Goal: Task Accomplishment & Management: Complete application form

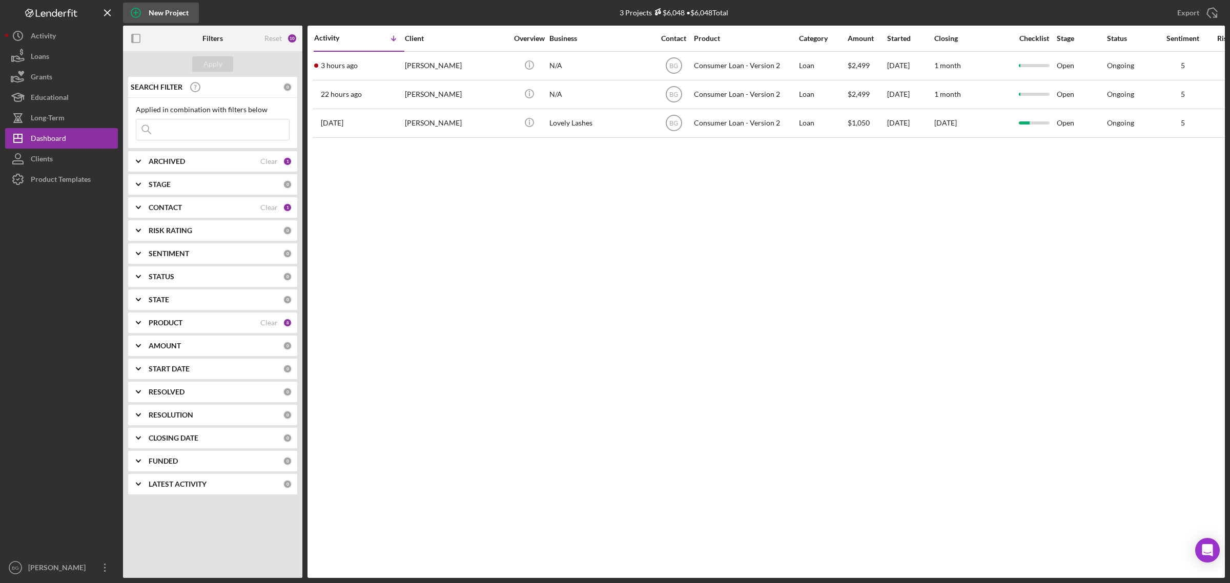
click at [151, 13] on div "New Project" at bounding box center [169, 13] width 40 height 20
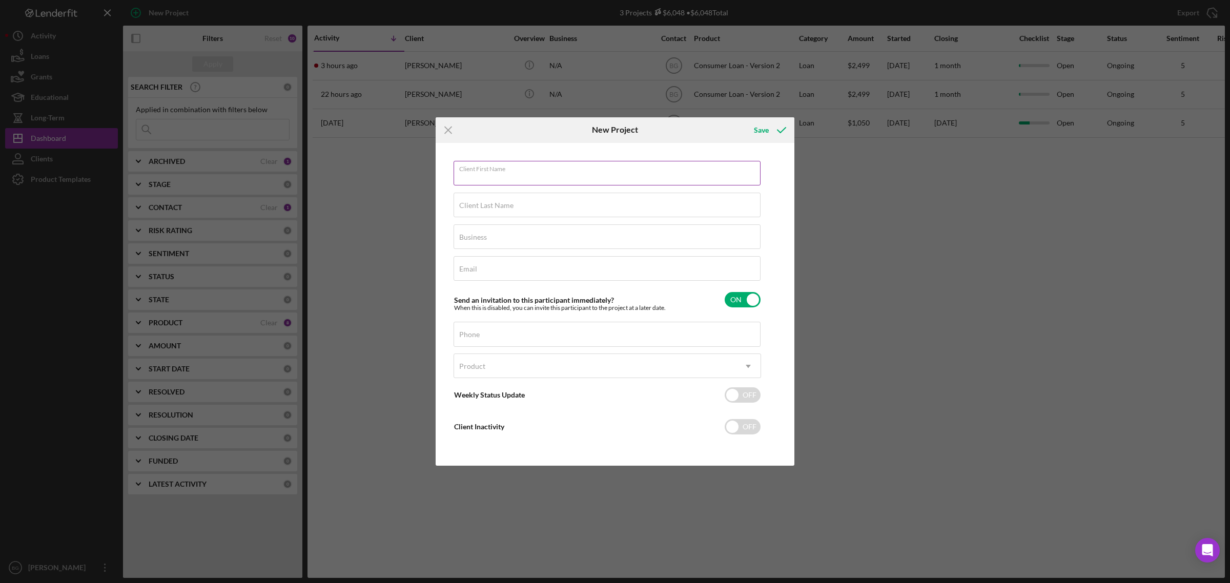
click at [542, 170] on div "Client First Name Required" at bounding box center [607, 174] width 307 height 26
type input "[PERSON_NAME]"
type input "N/A"
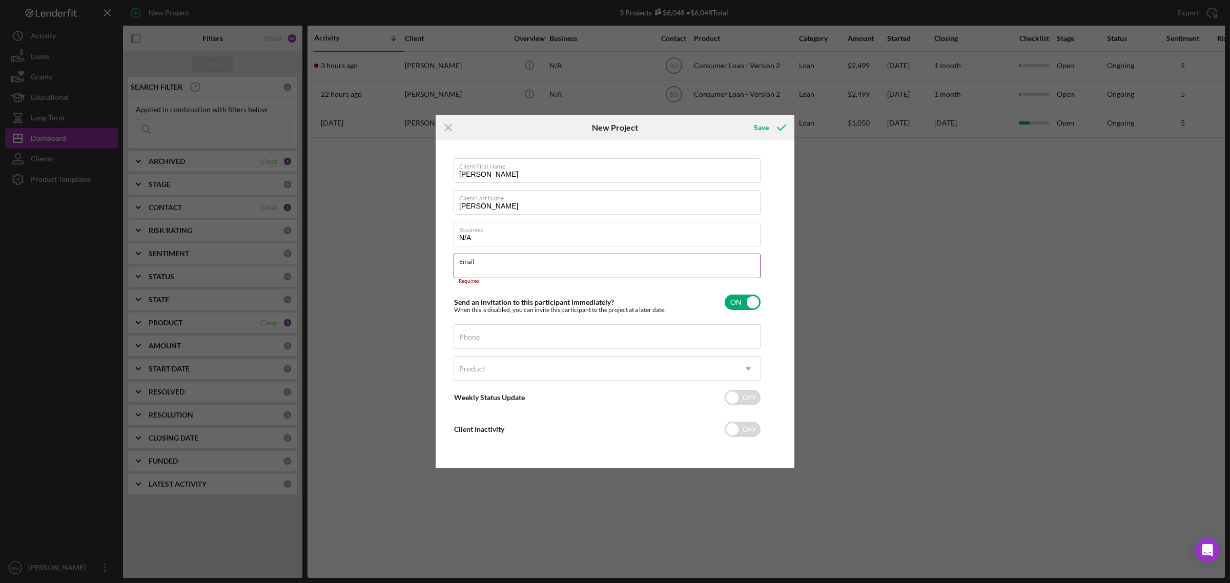
paste input "[EMAIL_ADDRESS][DOMAIN_NAME]"
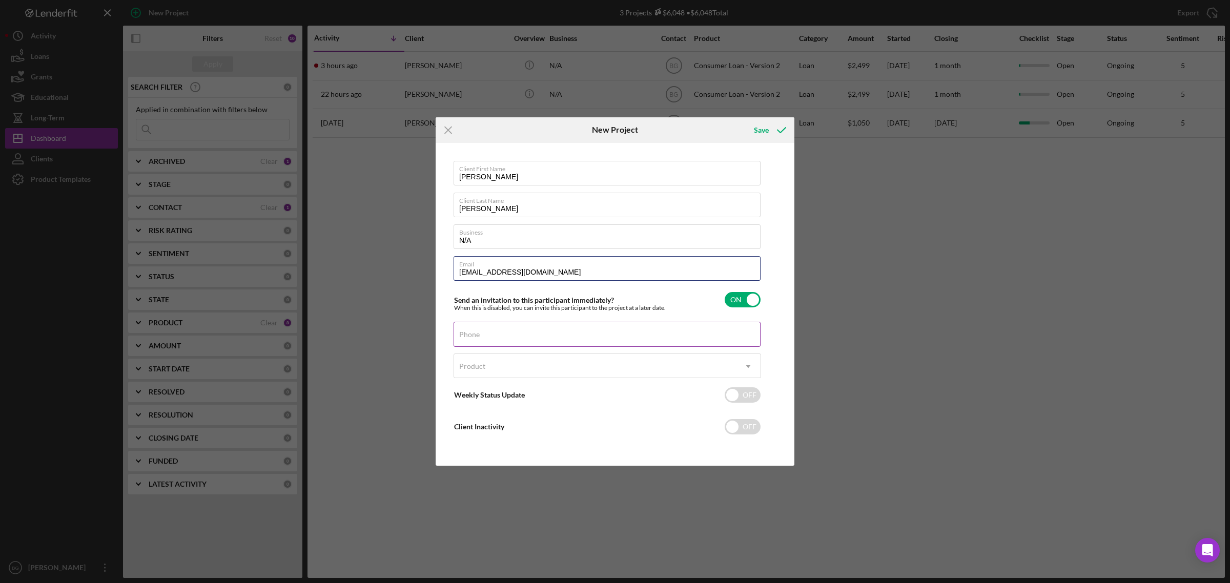
type input "[EMAIL_ADDRESS][DOMAIN_NAME]"
click at [495, 331] on div "Phone" at bounding box center [607, 335] width 307 height 26
paste input "[PHONE_NUMBER]"
type input "[PHONE_NUMBER]"
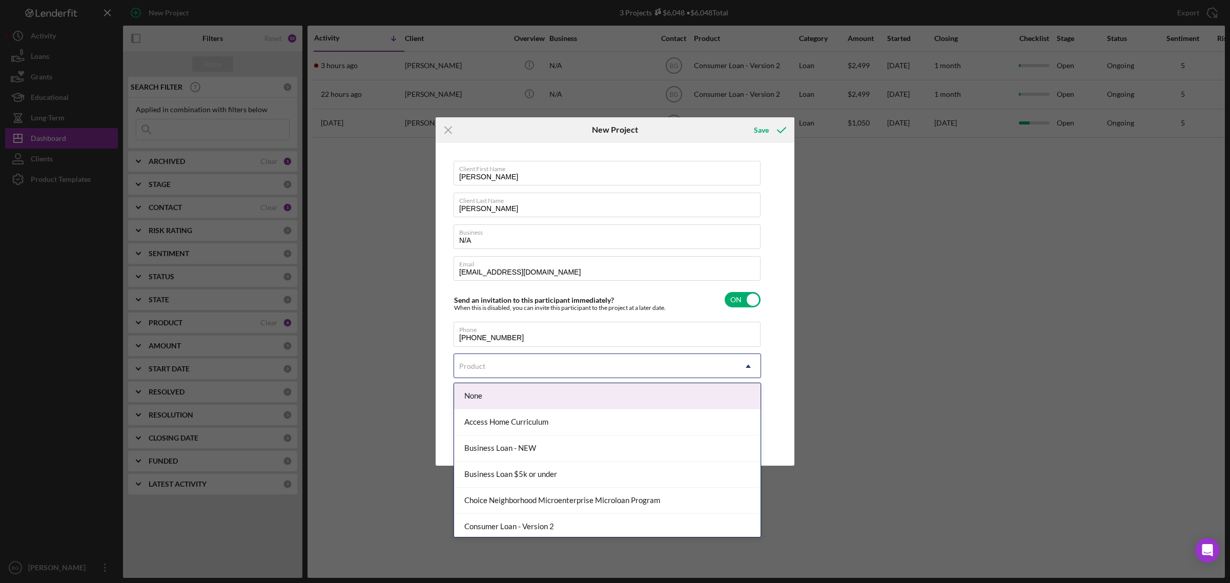
click at [544, 361] on div "Product" at bounding box center [595, 367] width 282 height 24
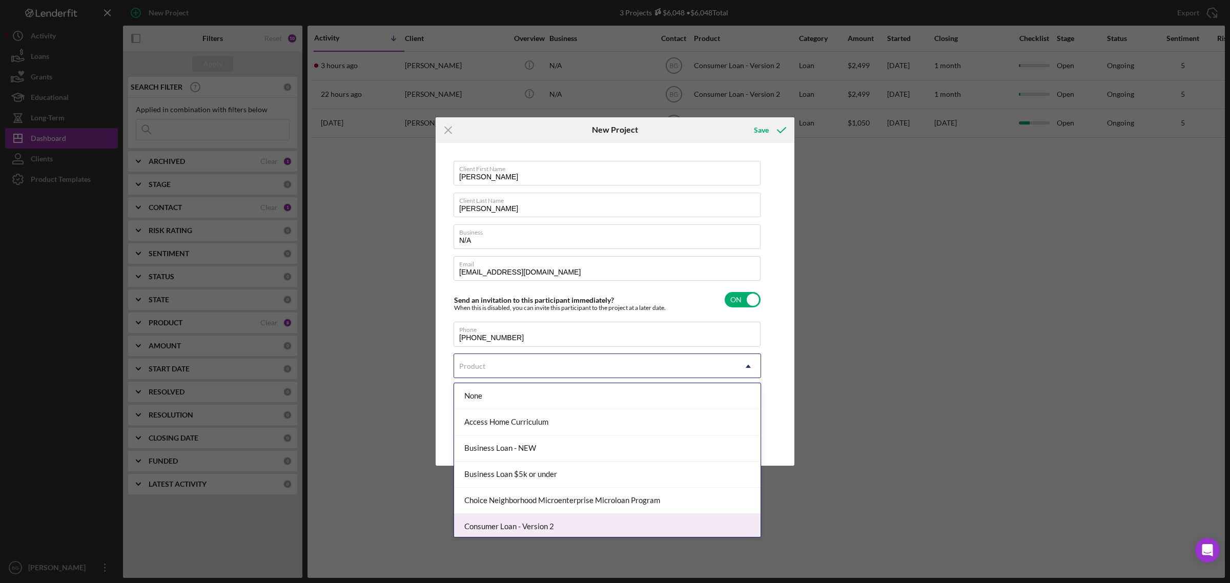
click at [543, 529] on div "Consumer Loan - Version 2" at bounding box center [607, 527] width 306 height 26
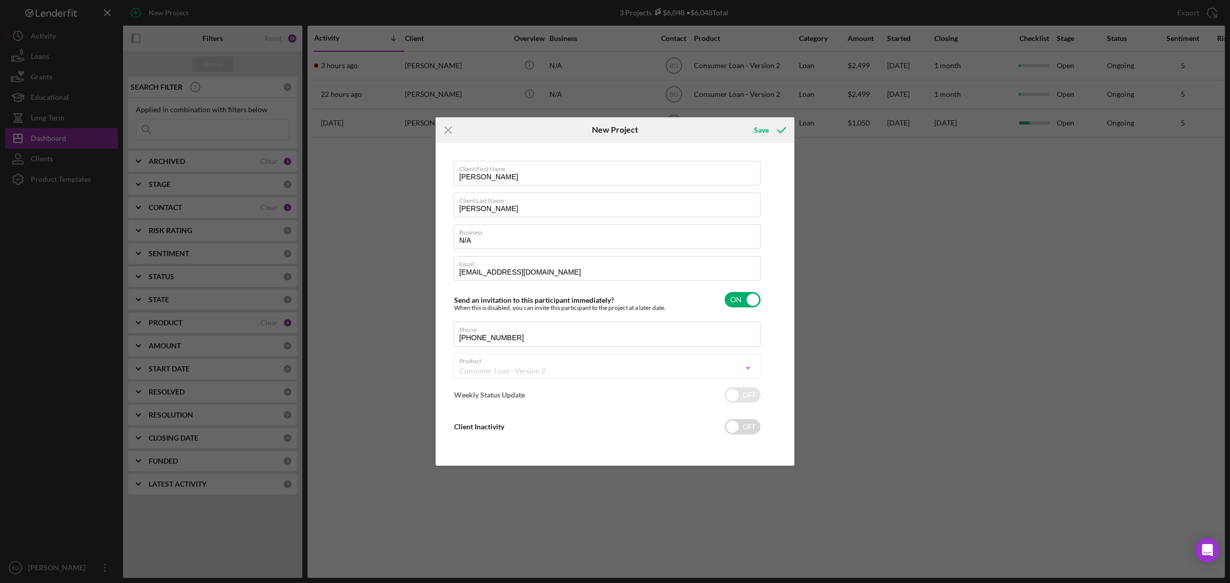
checkbox input "true"
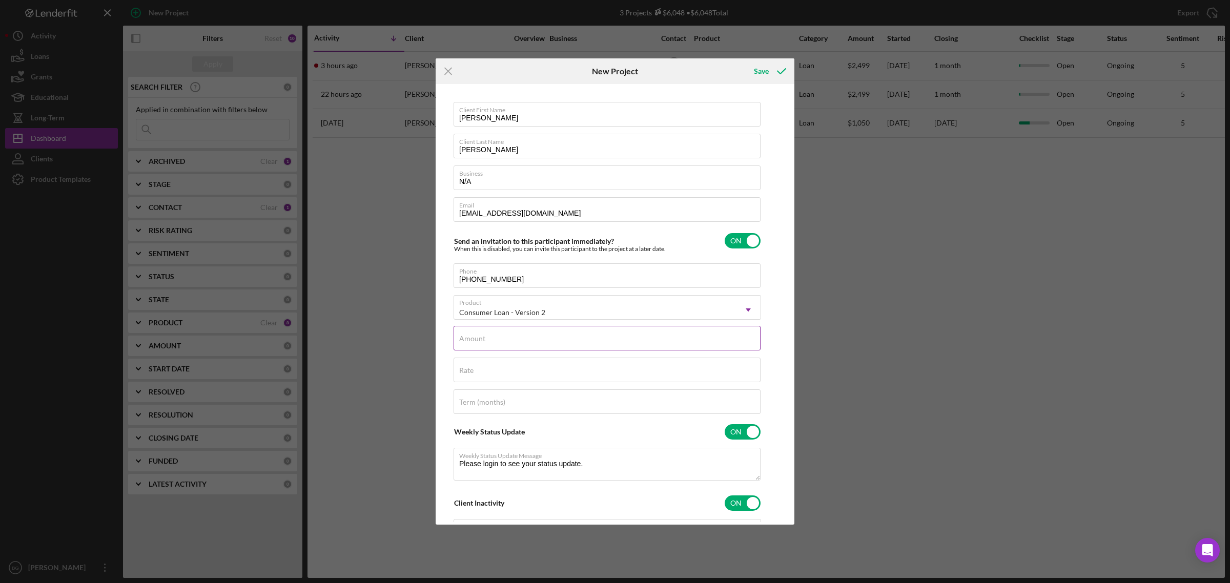
click at [508, 332] on div "Amount" at bounding box center [607, 339] width 307 height 26
type input "$2"
type textarea "Thank you for your application to [PERSON_NAME]! Please login to see what we st…"
type input "$20"
type textarea "Thank you for your application to [PERSON_NAME]! Please login to see what we st…"
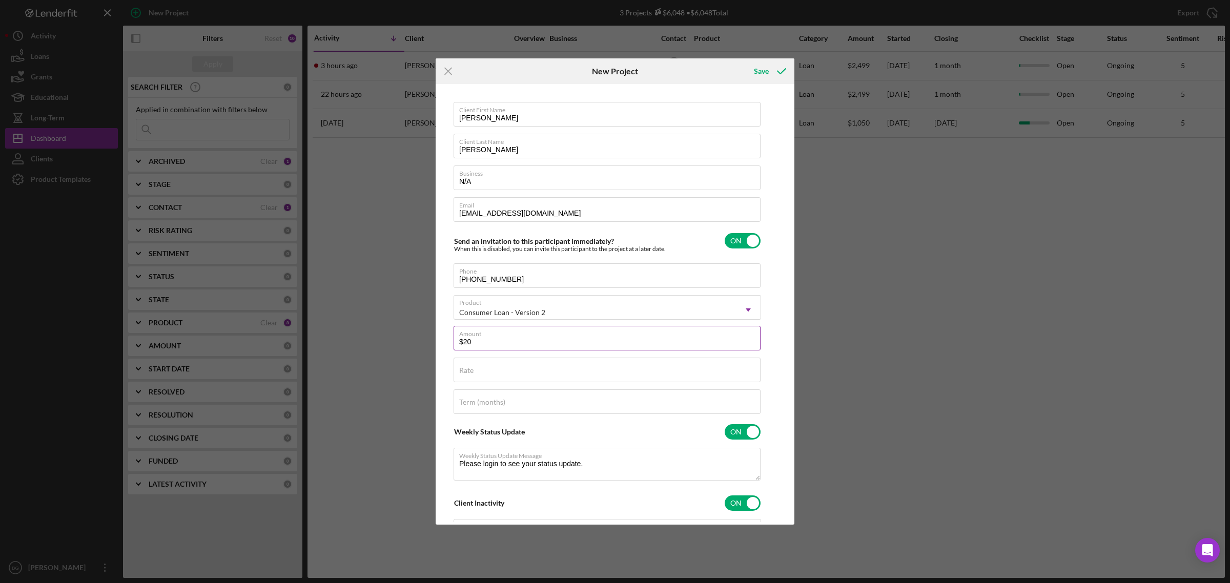
type input "$200"
type textarea "Thank you for your application to [PERSON_NAME]! Please login to see what we st…"
type input "$2,000"
type textarea "Thank you for your application to [PERSON_NAME]! Please login to see what we st…"
type input "$2,000"
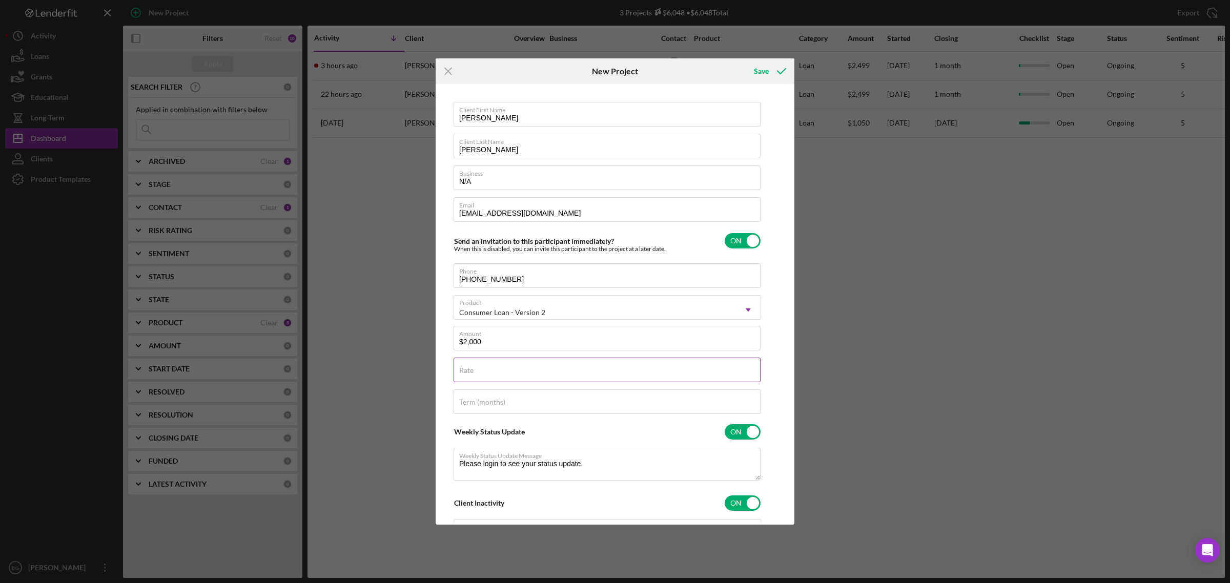
type textarea "Thank you for your application to [PERSON_NAME]! Please login to see what we st…"
click at [490, 370] on div "Rate" at bounding box center [607, 371] width 307 height 26
type input "2%"
type textarea "Thank you for your application to [PERSON_NAME]! Please login to see what we st…"
type input "22%"
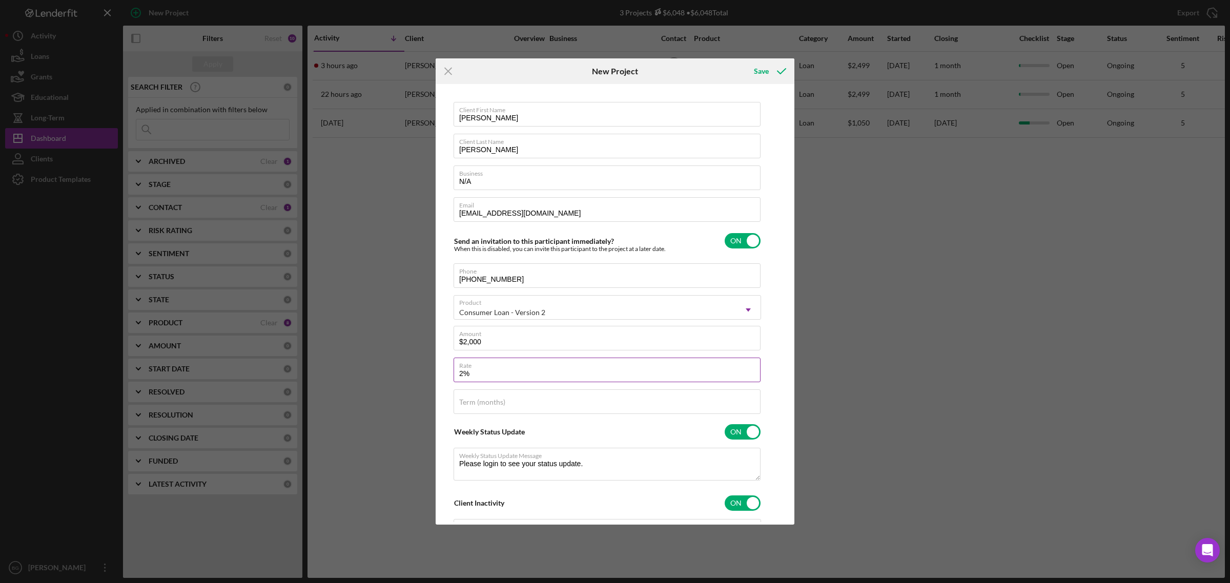
type textarea "Thank you for your application to [PERSON_NAME]! Please login to see what we st…"
type input "22.000%"
type textarea "Thank you for your application to [PERSON_NAME]! Please login to see what we st…"
click at [512, 400] on div "Term (months)" at bounding box center [607, 402] width 307 height 26
type input "3"
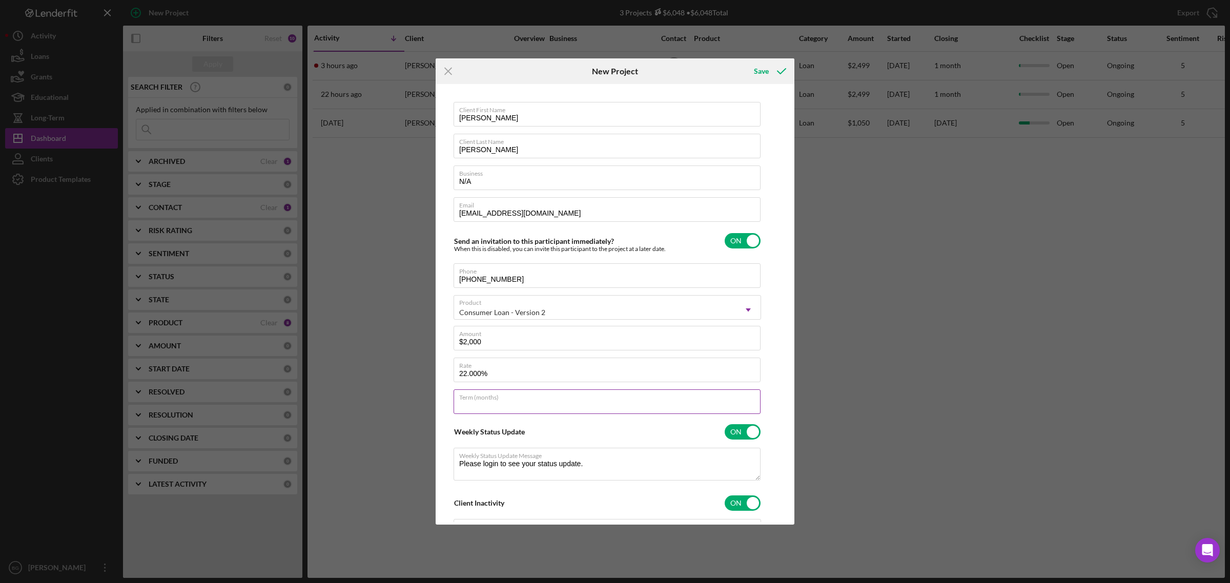
type textarea "Thank you for your application to [PERSON_NAME]! Please login to see what we st…"
type input "36"
type textarea "Thank you for your application to [PERSON_NAME]! Please login to see what we st…"
type input "36"
type textarea "Thank you for your application to [PERSON_NAME]! Please login to see what we st…"
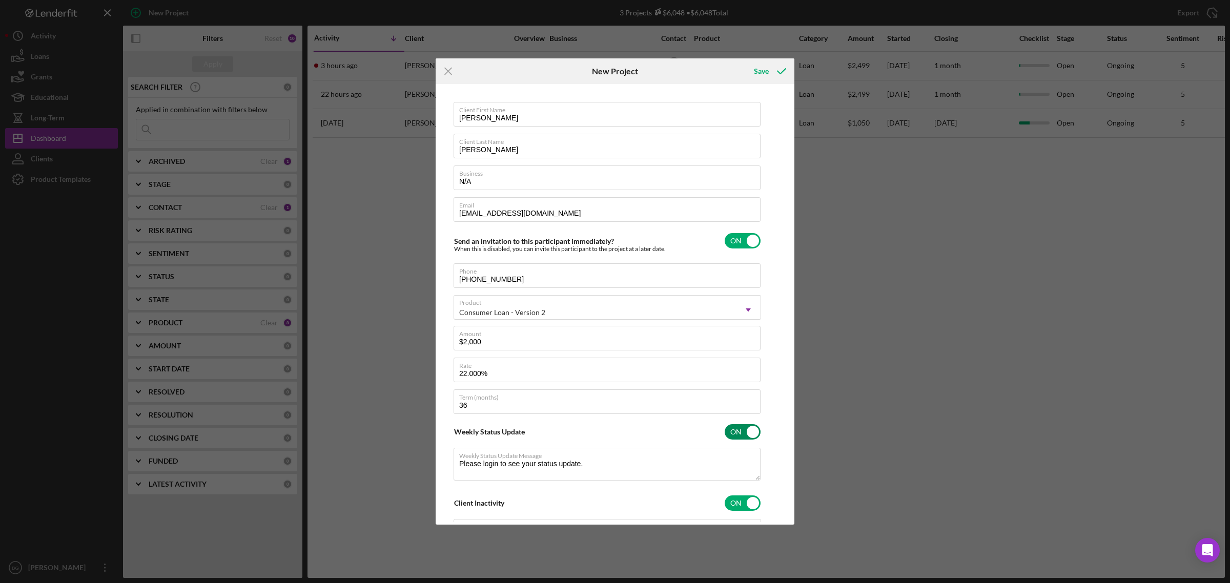
click at [734, 430] on input "checkbox" at bounding box center [743, 431] width 36 height 15
checkbox input "false"
type textarea "Thank you for your application to [PERSON_NAME]! Please login to see what we st…"
click at [744, 471] on input "checkbox" at bounding box center [743, 463] width 36 height 15
checkbox input "false"
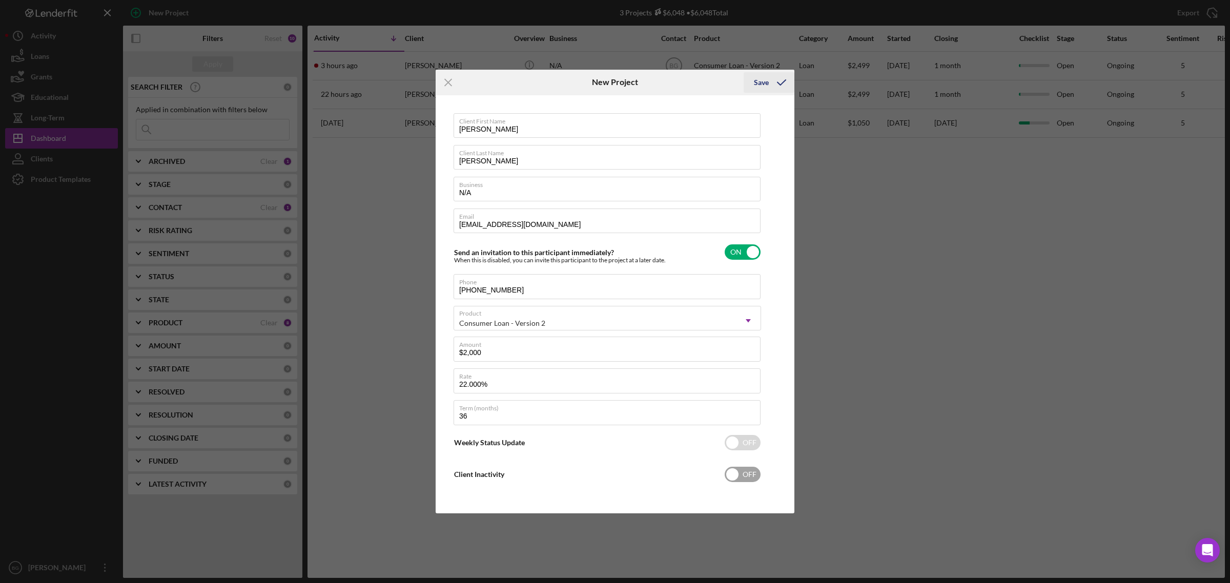
click at [764, 84] on div "Save" at bounding box center [761, 82] width 15 height 20
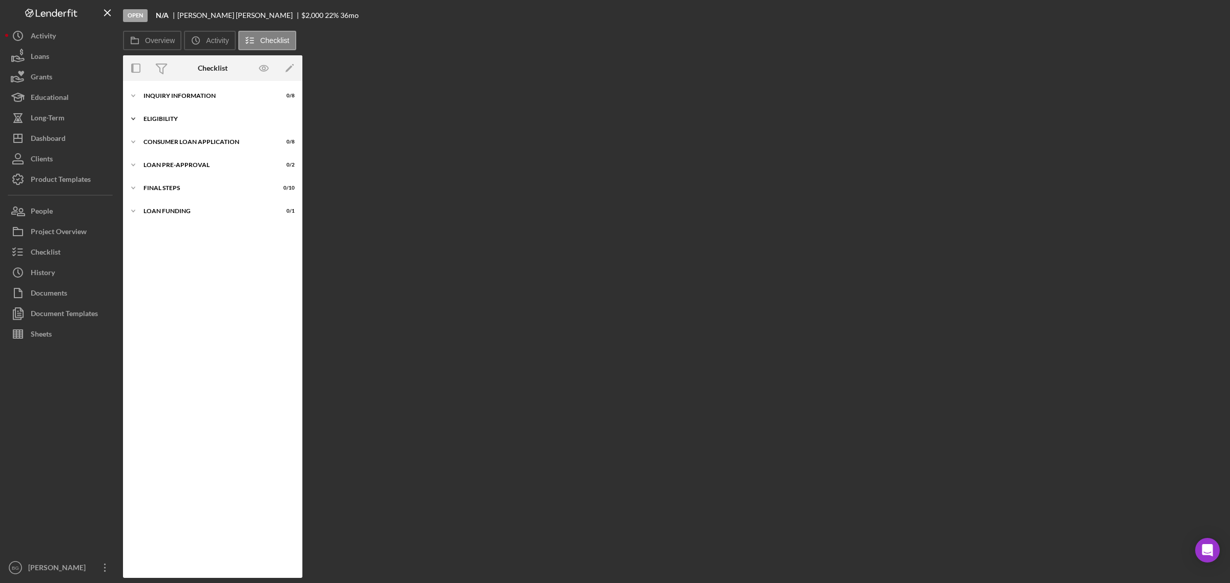
click at [165, 114] on div "Icon/Expander Eligibility 0 / 4" at bounding box center [212, 119] width 179 height 20
click at [162, 143] on div "Credit Report" at bounding box center [223, 140] width 148 height 8
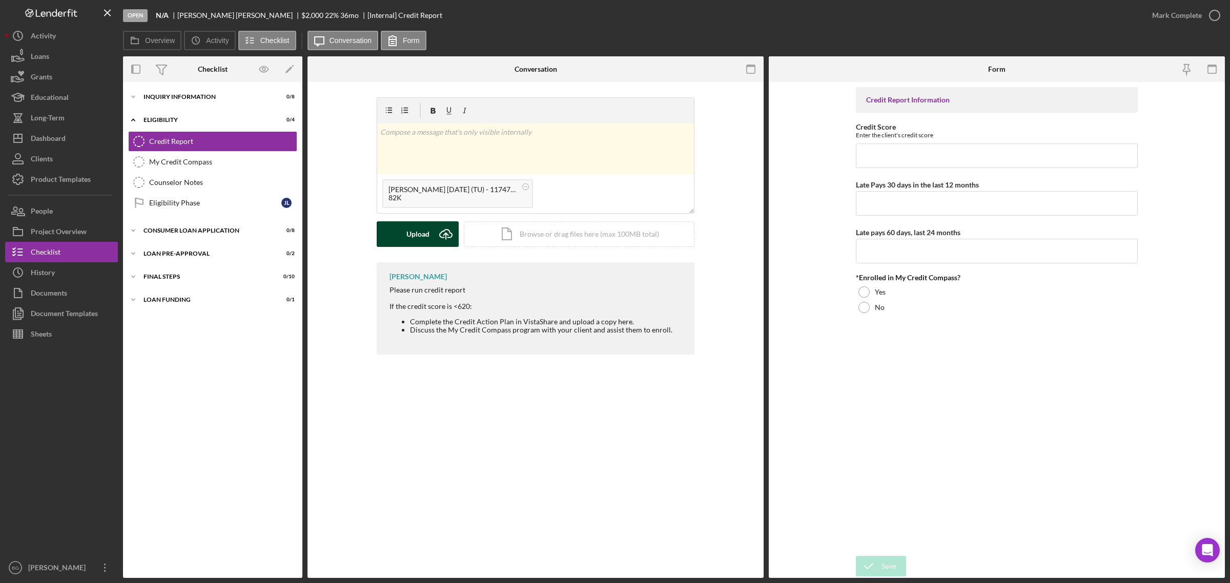
click at [416, 240] on div "Upload" at bounding box center [417, 234] width 23 height 26
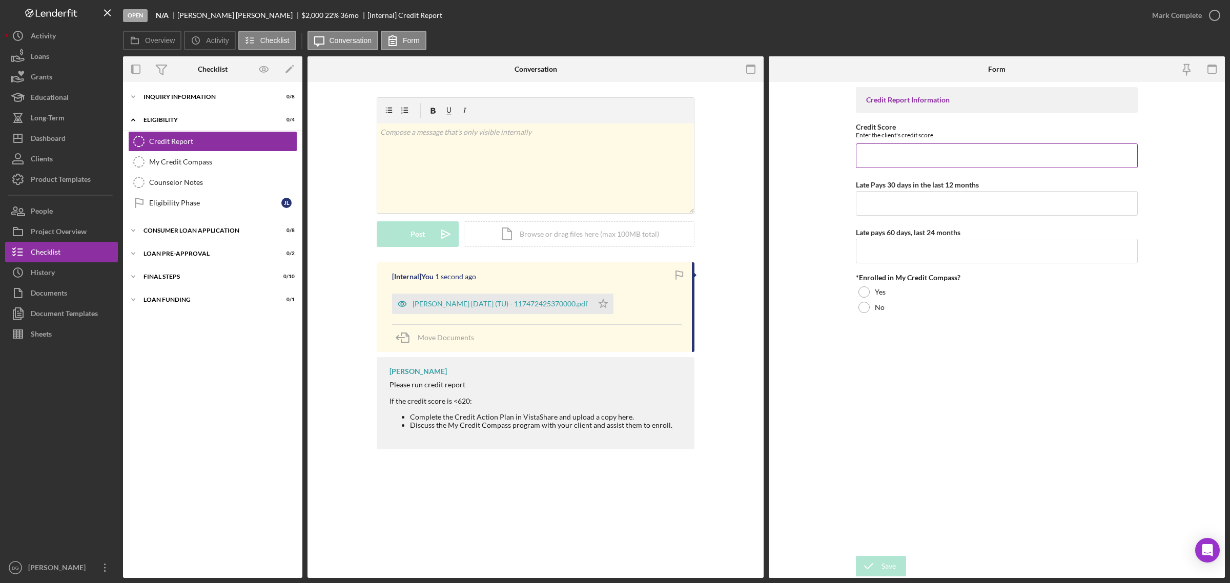
click at [921, 152] on input "Credit Score" at bounding box center [997, 155] width 282 height 25
type input "603"
click at [900, 196] on input "Late Pays 30 days in the last 12 months" at bounding box center [997, 203] width 282 height 25
type input "0"
click at [904, 239] on input "Late pays 60 days, last 24 months" at bounding box center [997, 251] width 282 height 25
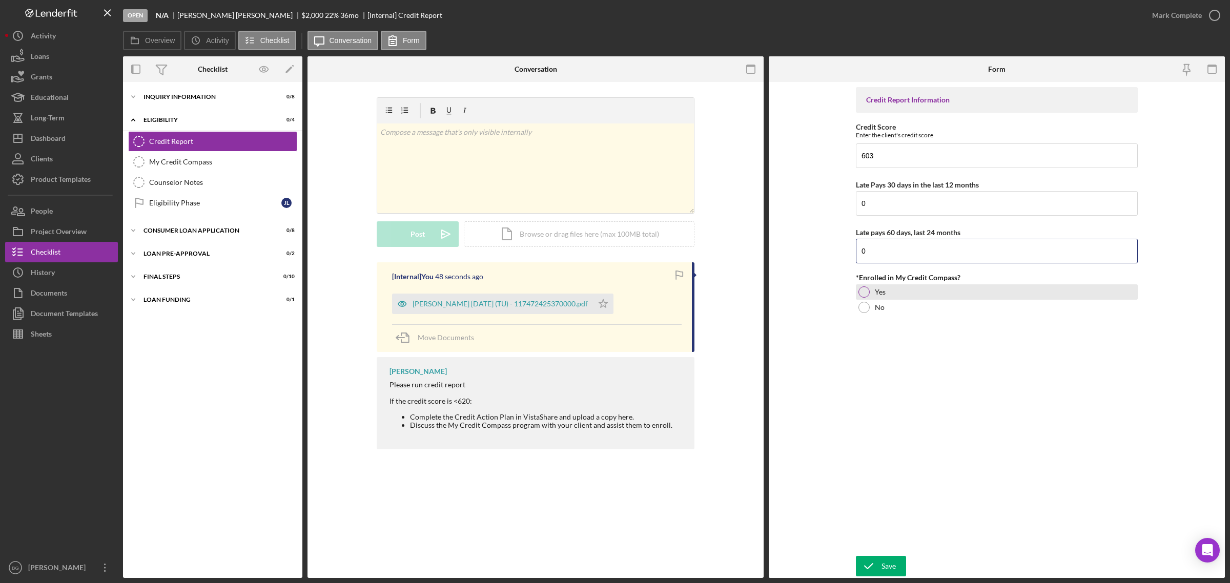
type input "0"
click at [862, 295] on div at bounding box center [863, 291] width 11 height 11
click at [869, 566] on icon "submit" at bounding box center [869, 566] width 26 height 26
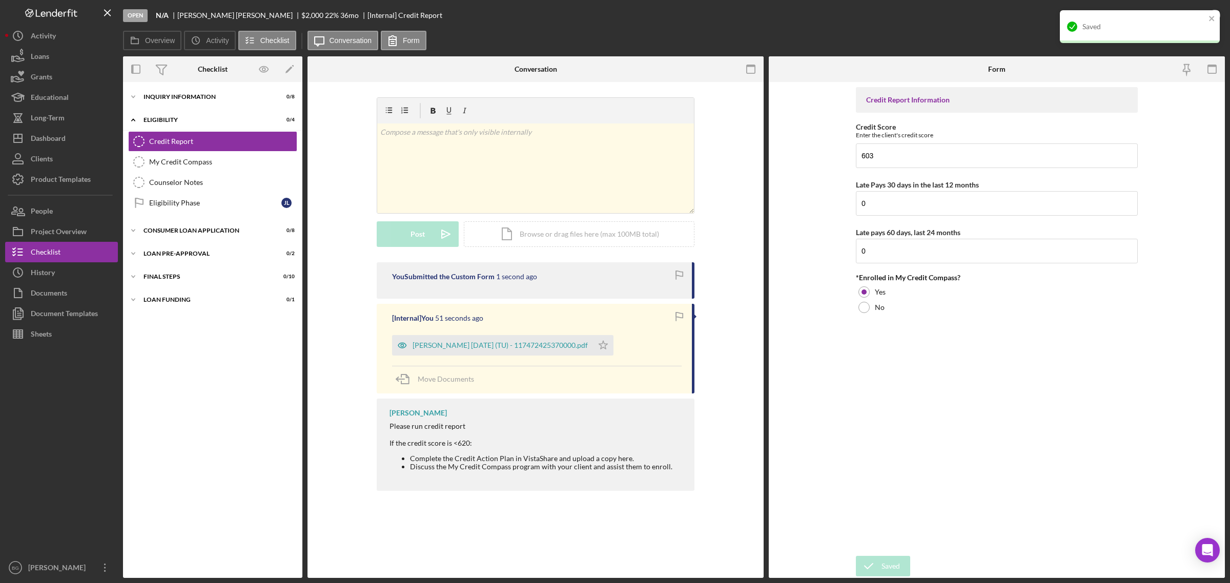
click at [1116, 34] on div "Saved" at bounding box center [1136, 26] width 145 height 16
click at [1166, 14] on div "Mark Complete" at bounding box center [1177, 15] width 50 height 20
